Goal: Task Accomplishment & Management: Manage account settings

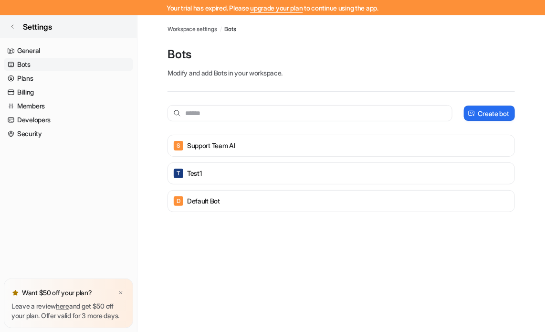
click at [9, 25] on link "Settings" at bounding box center [68, 26] width 137 height 23
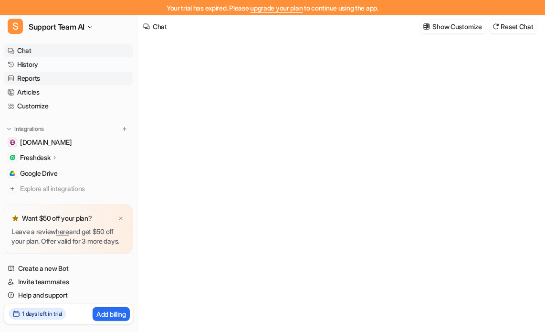
type textarea "**********"
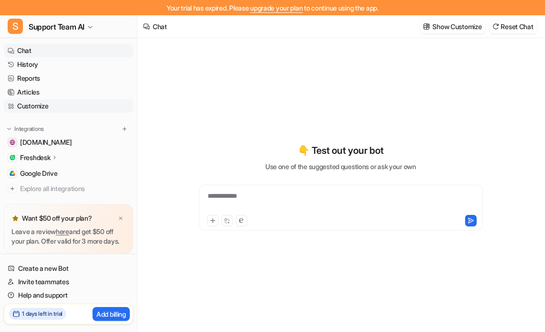
click at [27, 104] on link "Customize" at bounding box center [68, 105] width 129 height 13
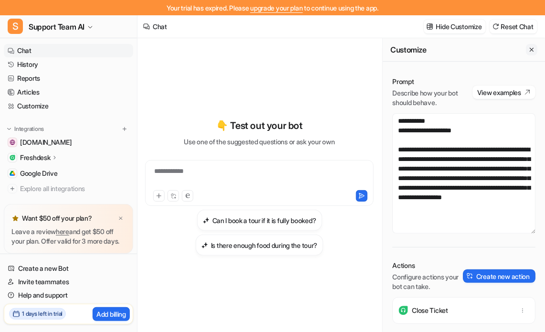
click at [528, 49] on icon "Close flyout" at bounding box center [531, 49] width 7 height 7
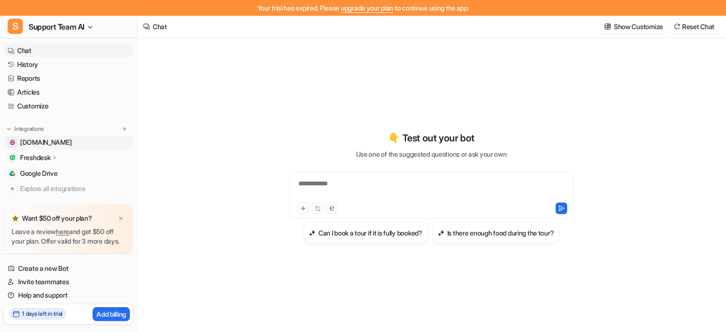
scroll to position [27, 0]
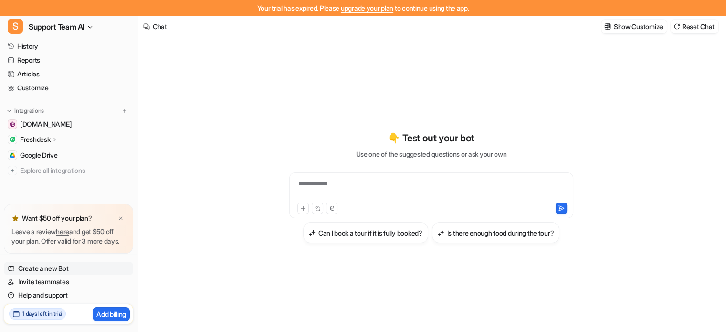
click at [44, 267] on link "Create a new Bot" at bounding box center [68, 267] width 129 height 13
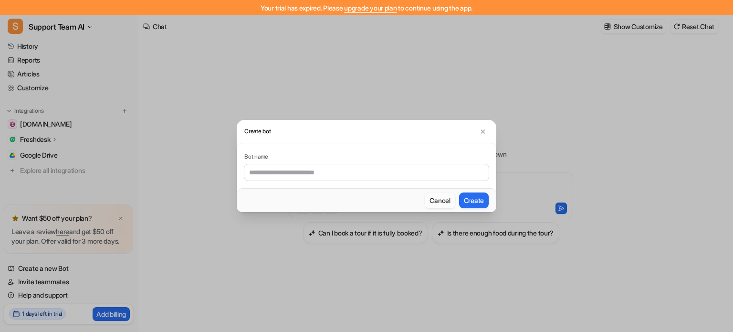
click at [438, 200] on button "Cancel" at bounding box center [440, 200] width 30 height 16
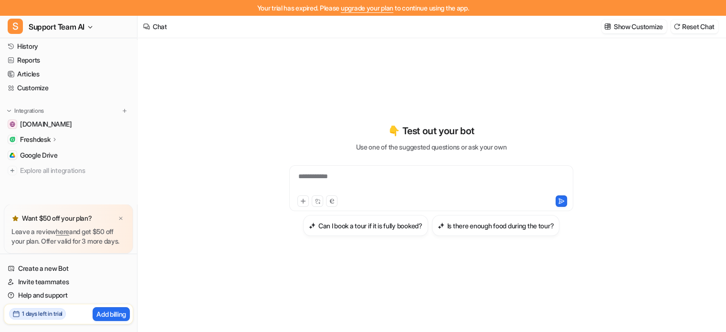
scroll to position [0, 0]
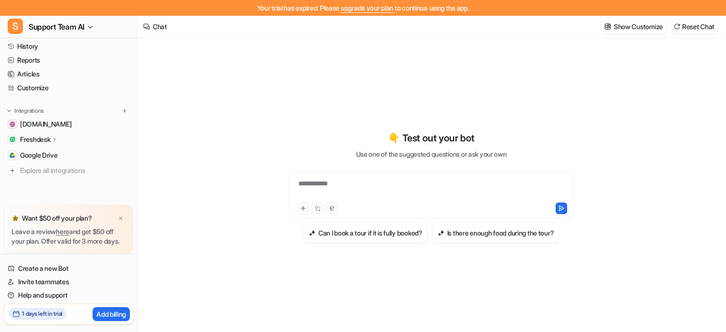
click at [39, 135] on p "Freshdesk" at bounding box center [35, 140] width 30 height 10
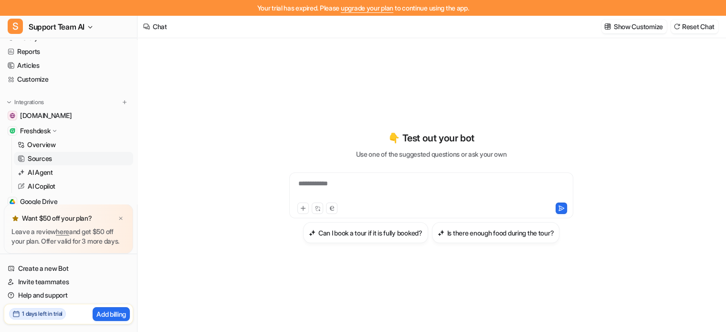
scroll to position [74, 0]
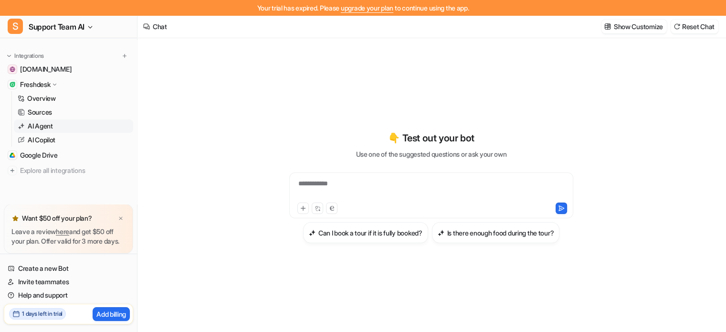
click at [37, 123] on p "AI Agent" at bounding box center [40, 126] width 25 height 10
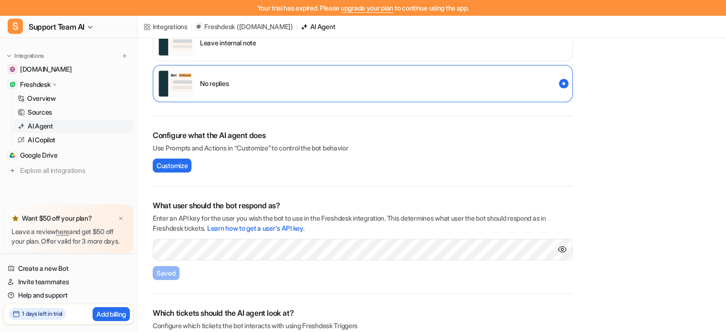
scroll to position [178, 0]
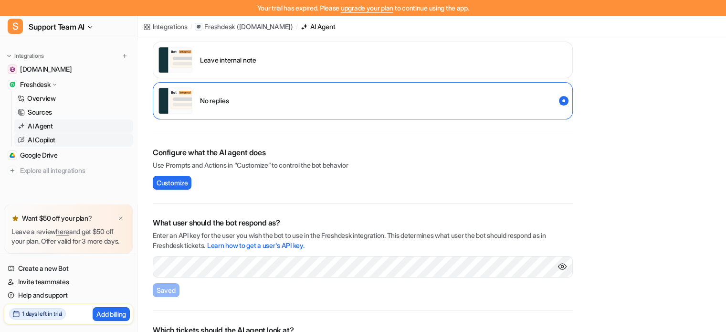
click at [45, 138] on p "AI Copilot" at bounding box center [42, 140] width 28 height 10
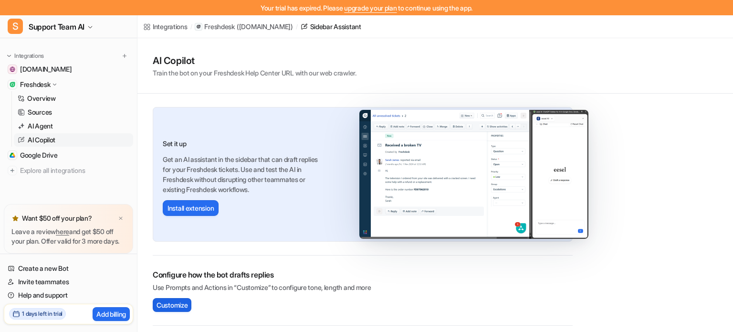
click at [178, 301] on span "Customize" at bounding box center [172, 305] width 31 height 10
drag, startPoint x: 210, startPoint y: 208, endPoint x: 471, endPoint y: 265, distance: 267.7
click at [471, 265] on div "Configure how the bot drafts replies Use Prompts and Actions in “Customize” to …" at bounding box center [363, 290] width 420 height 70
click at [40, 99] on p "Overview" at bounding box center [41, 99] width 29 height 10
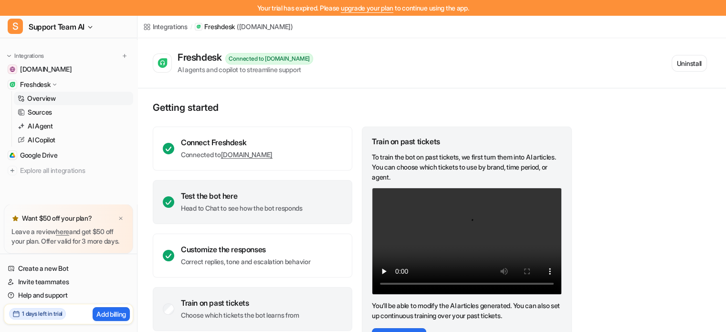
scroll to position [65, 0]
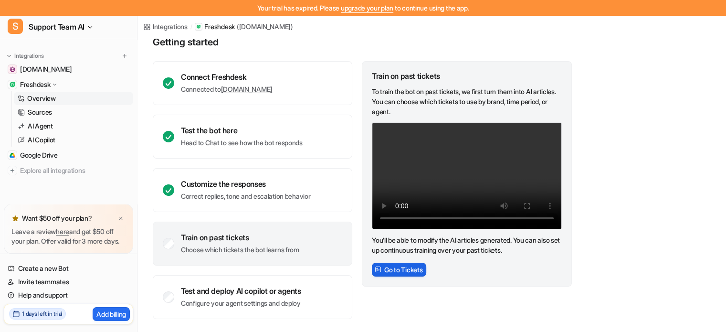
click at [409, 270] on button "Go to Tickets" at bounding box center [399, 269] width 54 height 14
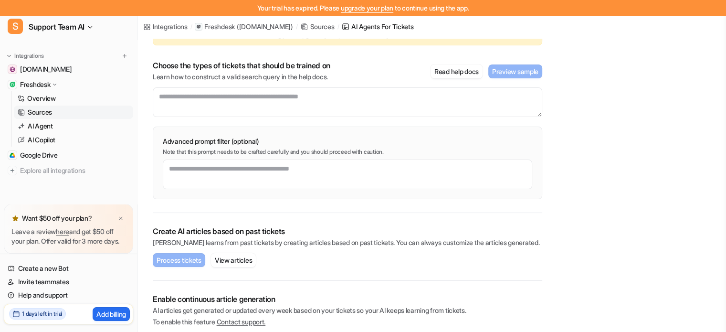
scroll to position [104, 0]
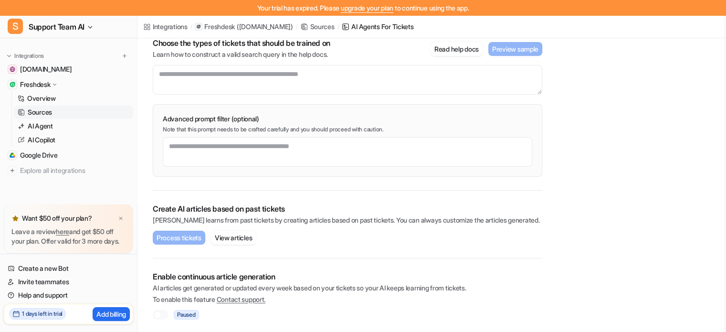
click at [38, 107] on p "Sources" at bounding box center [40, 112] width 24 height 10
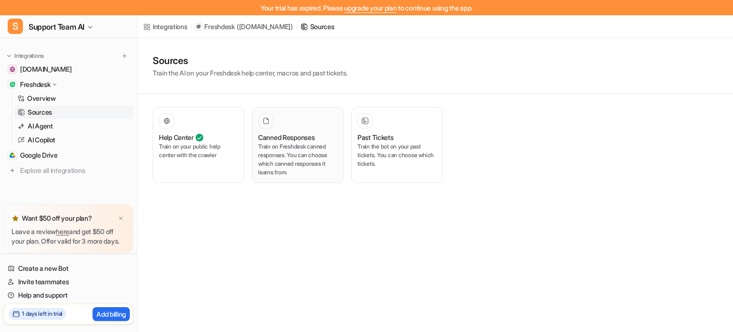
click at [298, 167] on p "Train on Freshdesk canned responses. You can choose which canned responses it l…" at bounding box center [297, 159] width 79 height 34
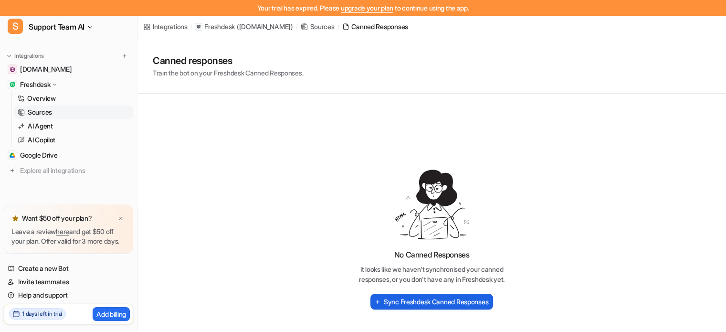
click at [429, 303] on h2 "Sync Freshdesk Canned Responses" at bounding box center [436, 301] width 104 height 10
click at [44, 107] on p "Sources" at bounding box center [40, 112] width 24 height 10
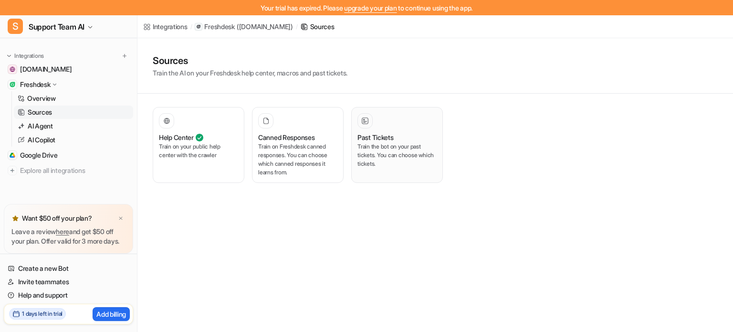
click at [384, 173] on div "Past Tickets Train the bot on your past tickets. You can choose which tickets." at bounding box center [396, 144] width 79 height 63
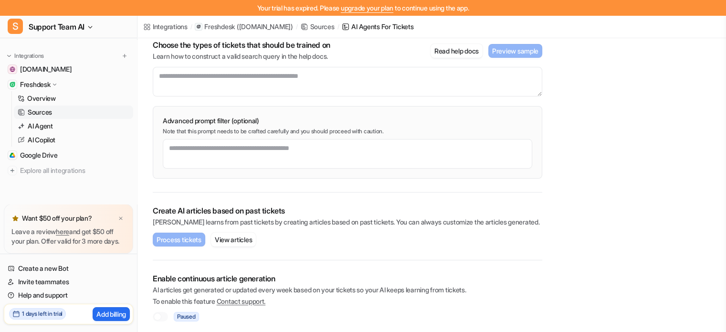
scroll to position [104, 0]
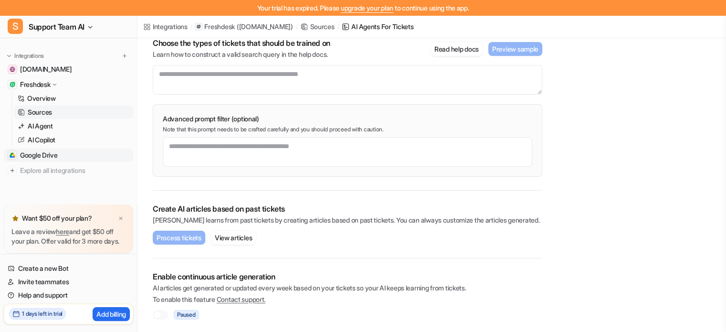
click at [39, 150] on span "Google Drive" at bounding box center [39, 155] width 38 height 10
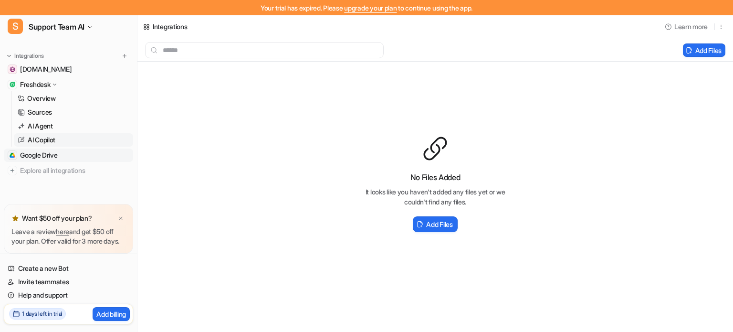
click at [40, 135] on p "AI Copilot" at bounding box center [42, 140] width 28 height 10
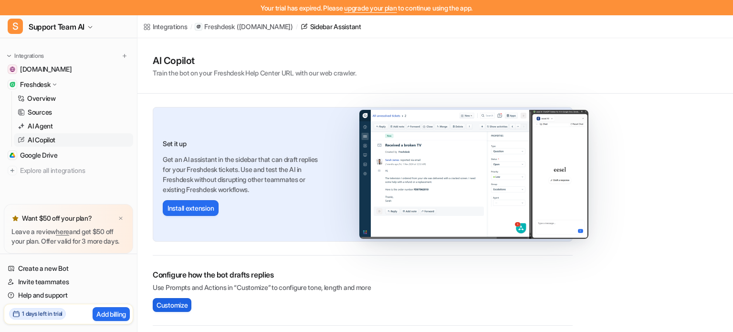
click at [177, 301] on span "Customize" at bounding box center [172, 305] width 31 height 10
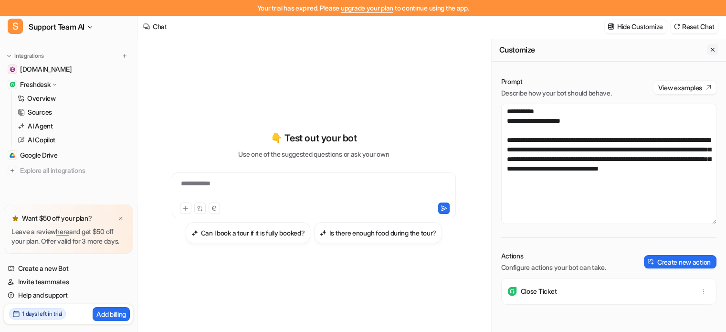
click at [552, 50] on icon "Close flyout" at bounding box center [712, 49] width 7 height 7
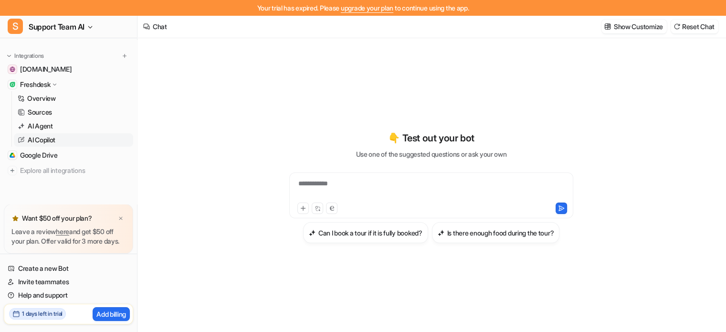
click at [44, 140] on p "AI Copilot" at bounding box center [42, 140] width 28 height 10
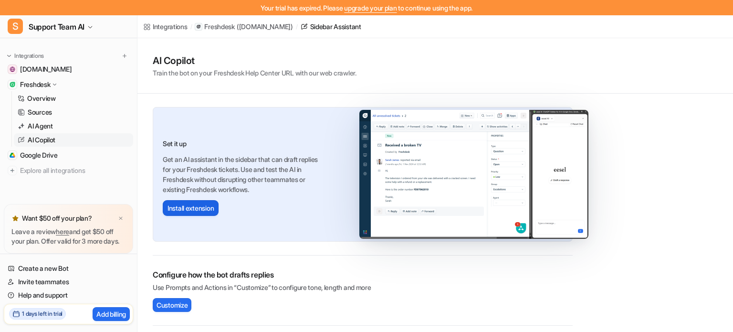
click at [212, 213] on button "Install extension" at bounding box center [191, 208] width 56 height 16
click at [45, 121] on p "AI Agent" at bounding box center [40, 126] width 25 height 10
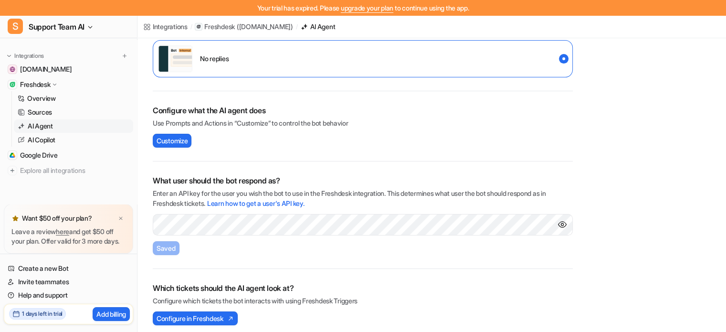
scroll to position [225, 0]
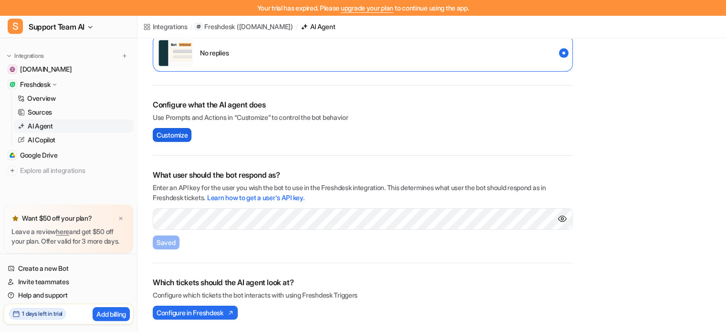
drag, startPoint x: 190, startPoint y: 135, endPoint x: 183, endPoint y: 135, distance: 7.2
click at [183, 135] on span "Customize" at bounding box center [172, 135] width 31 height 10
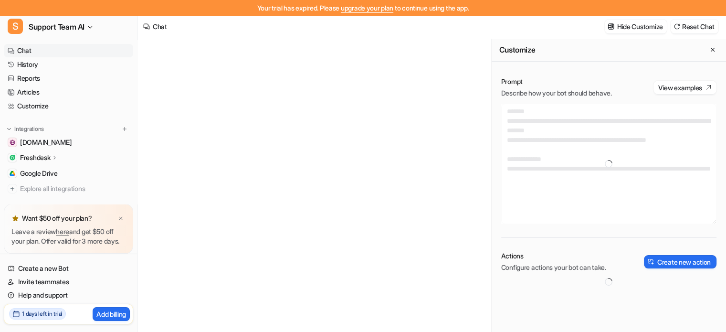
type textarea "**********"
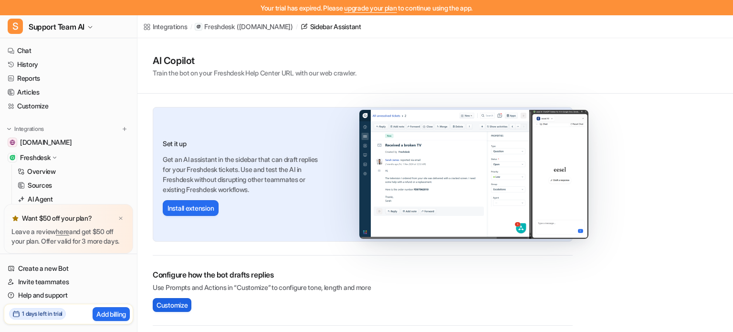
click at [188, 304] on span "Customize" at bounding box center [172, 305] width 31 height 10
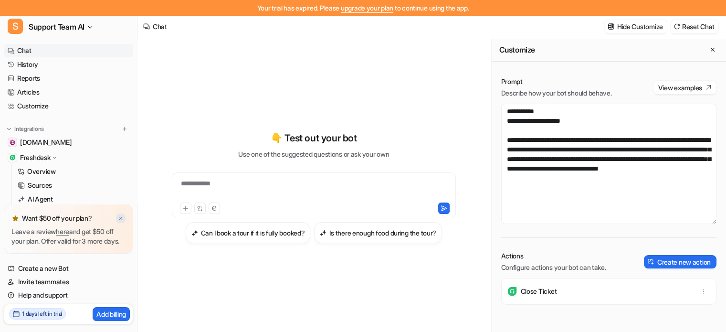
click at [121, 215] on img at bounding box center [121, 218] width 6 height 6
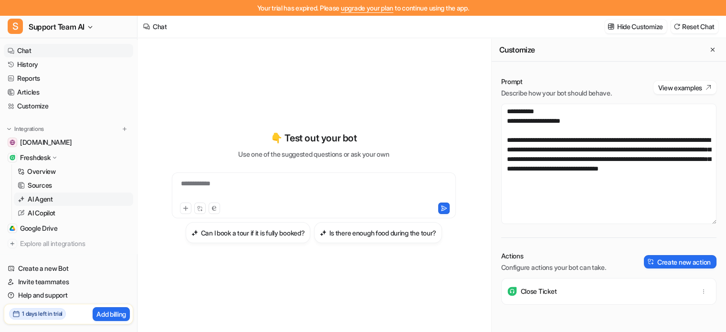
click at [44, 197] on p "AI Agent" at bounding box center [40, 199] width 25 height 10
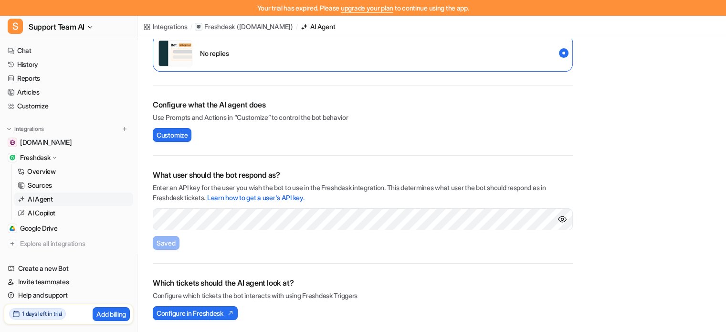
scroll to position [225, 0]
click at [223, 311] on span "Configure in Freshdesk" at bounding box center [190, 313] width 67 height 10
click at [170, 134] on span "Customize" at bounding box center [172, 135] width 31 height 10
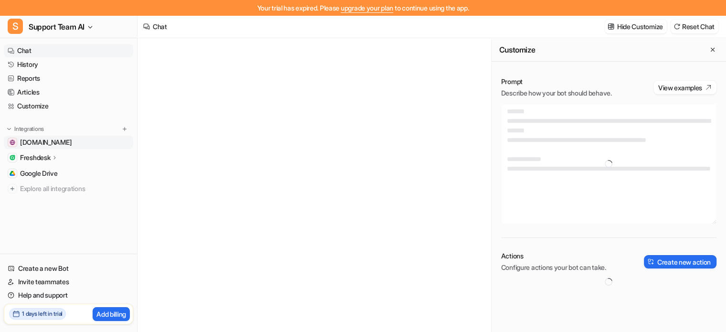
type textarea "**********"
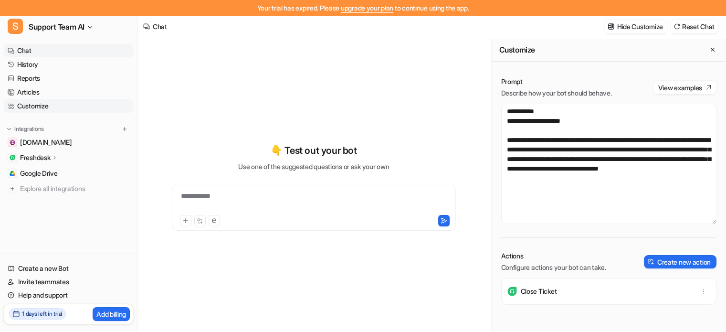
click at [36, 104] on link "Customize" at bounding box center [68, 105] width 129 height 13
click at [29, 93] on link "Articles" at bounding box center [68, 91] width 129 height 13
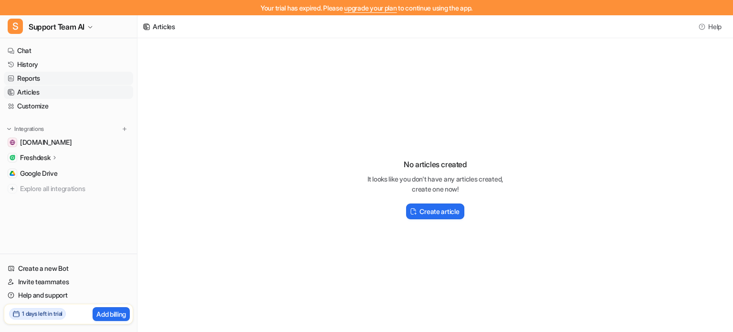
click at [31, 80] on link "Reports" at bounding box center [68, 78] width 129 height 13
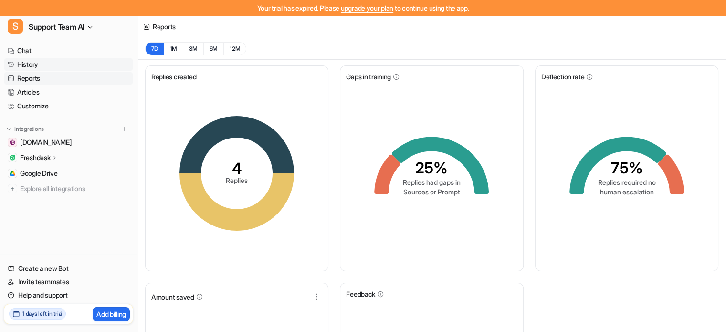
click at [25, 66] on link "History" at bounding box center [68, 64] width 129 height 13
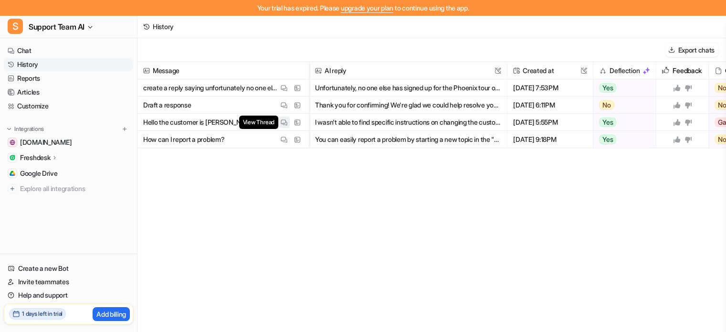
click at [286, 120] on img at bounding box center [284, 122] width 7 height 7
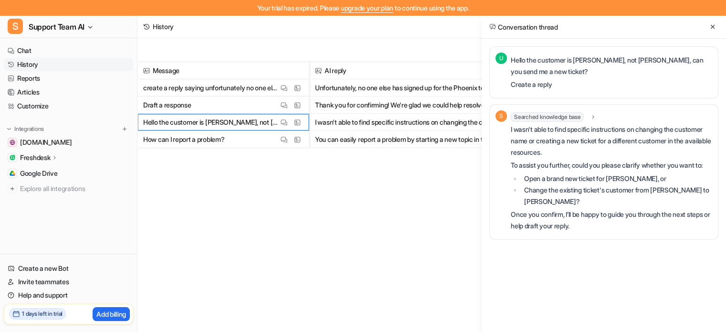
click at [177, 104] on p "Draft a response" at bounding box center [167, 104] width 48 height 17
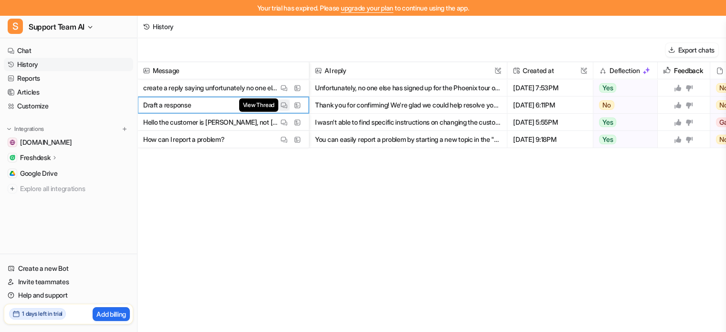
click at [286, 105] on img at bounding box center [284, 105] width 7 height 7
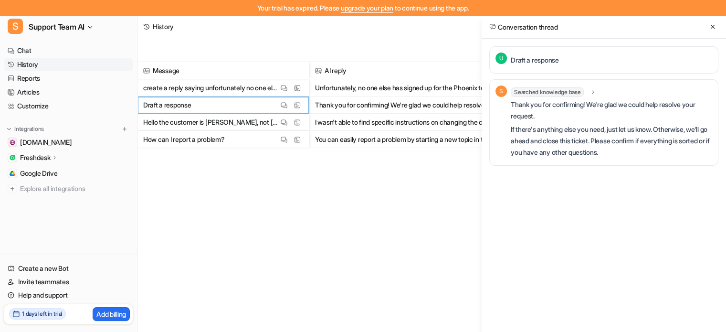
click at [233, 86] on p "create a reply saying unfortunately no one else signed up for the Phoenix tour …" at bounding box center [210, 87] width 135 height 17
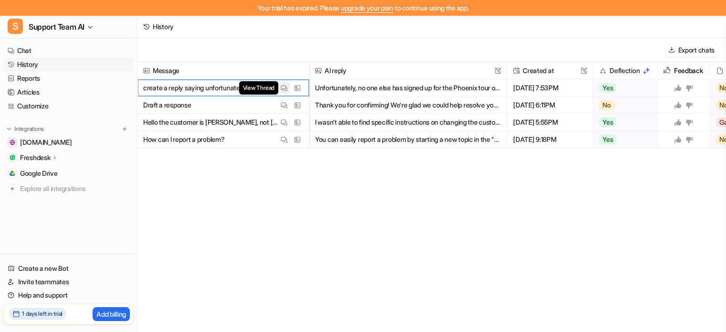
click at [287, 88] on button "View Thread" at bounding box center [283, 87] width 11 height 11
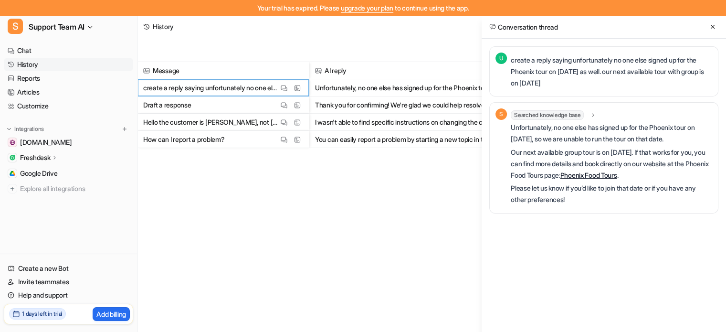
click at [215, 137] on p "How can I report a problem?" at bounding box center [183, 139] width 81 height 17
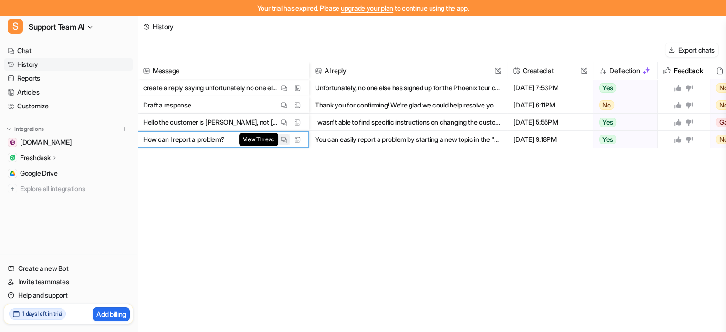
click at [279, 137] on button "View Thread" at bounding box center [283, 139] width 11 height 11
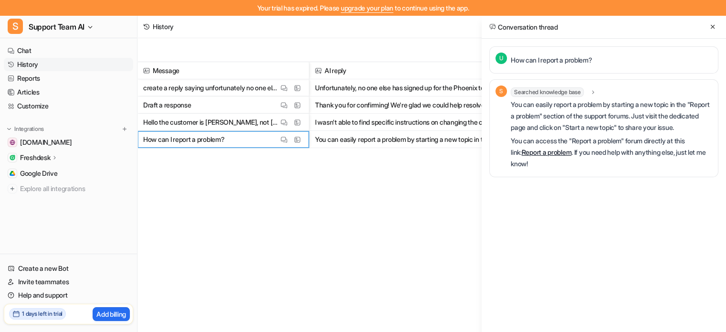
click at [294, 162] on div "Message AI reply This field cannot be modified Created at This field cannot be …" at bounding box center [431, 204] width 588 height 284
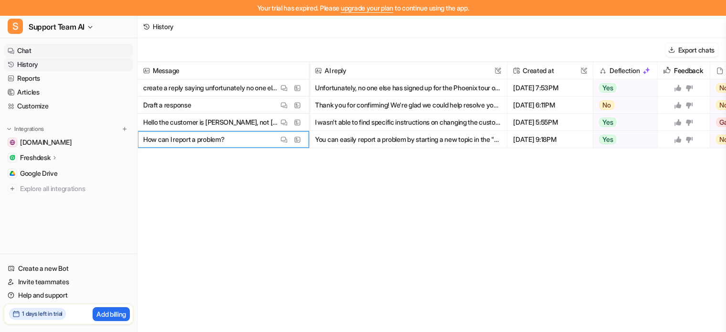
click at [20, 48] on link "Chat" at bounding box center [68, 50] width 129 height 13
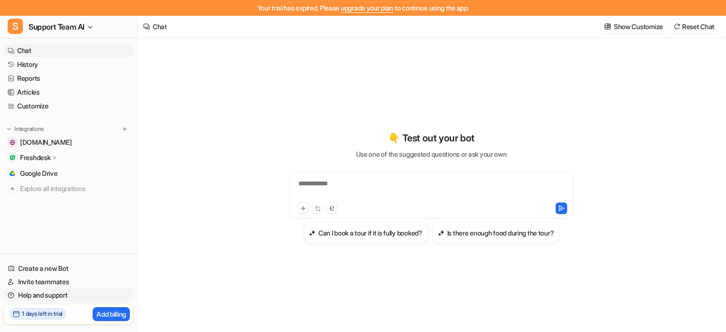
click at [42, 296] on link "Help and support" at bounding box center [68, 294] width 129 height 13
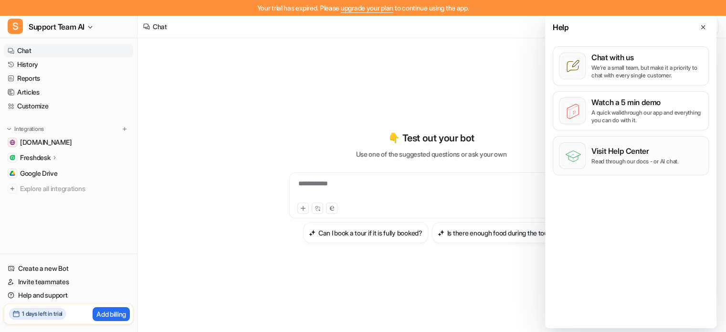
click at [600, 155] on div "Visit Help Center Read through our docs - or AI chat." at bounding box center [634, 155] width 87 height 19
